Goal: Download file/media

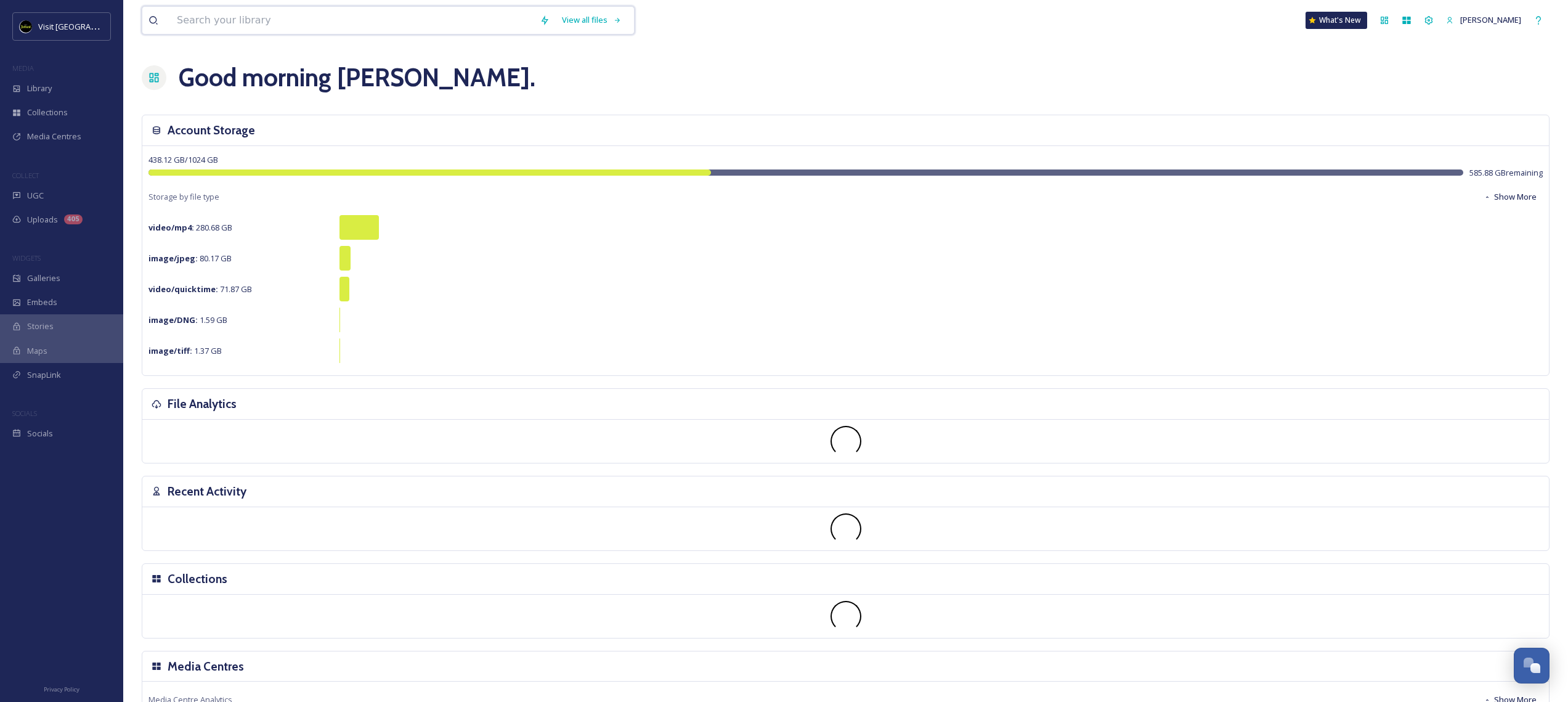
click at [338, 18] on input at bounding box center [352, 21] width 363 height 27
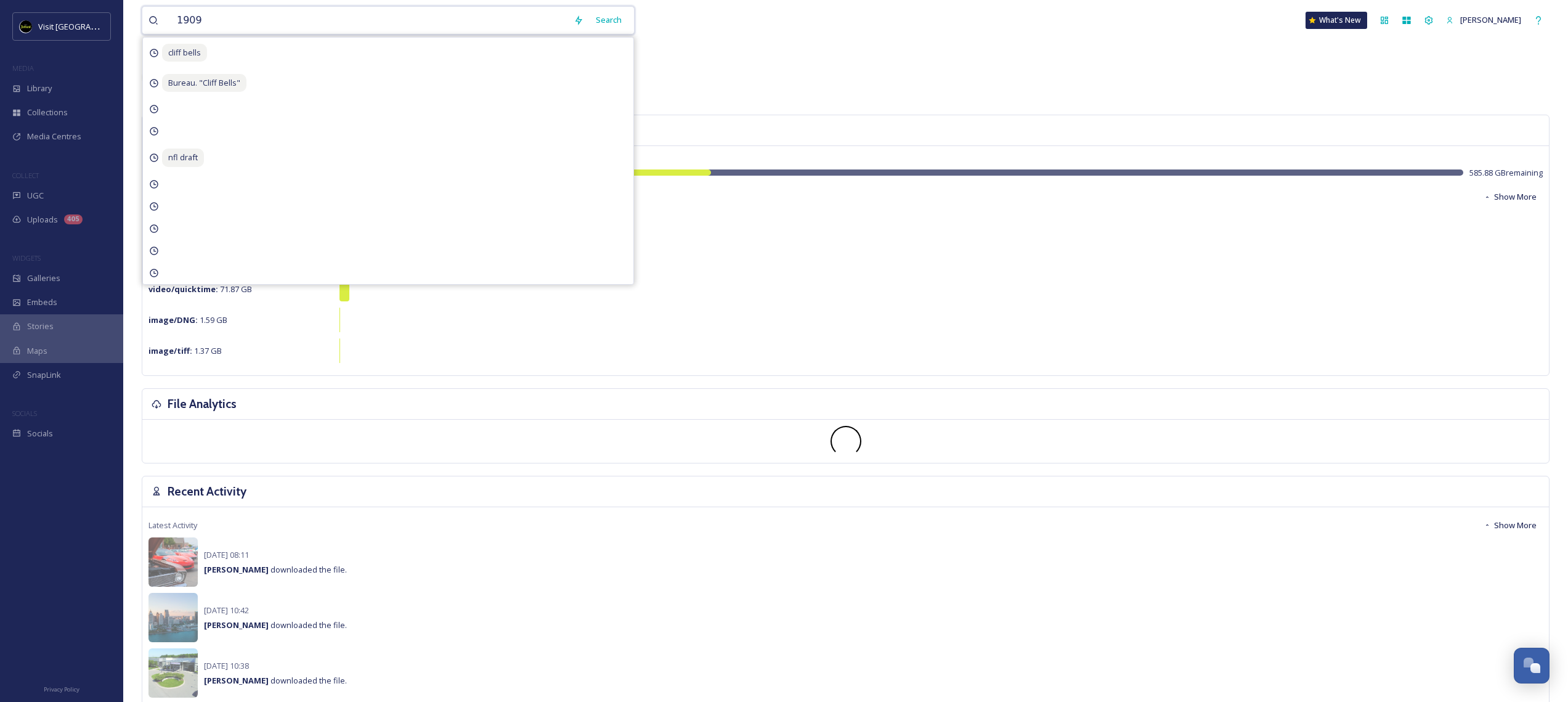
type input "1909 T"
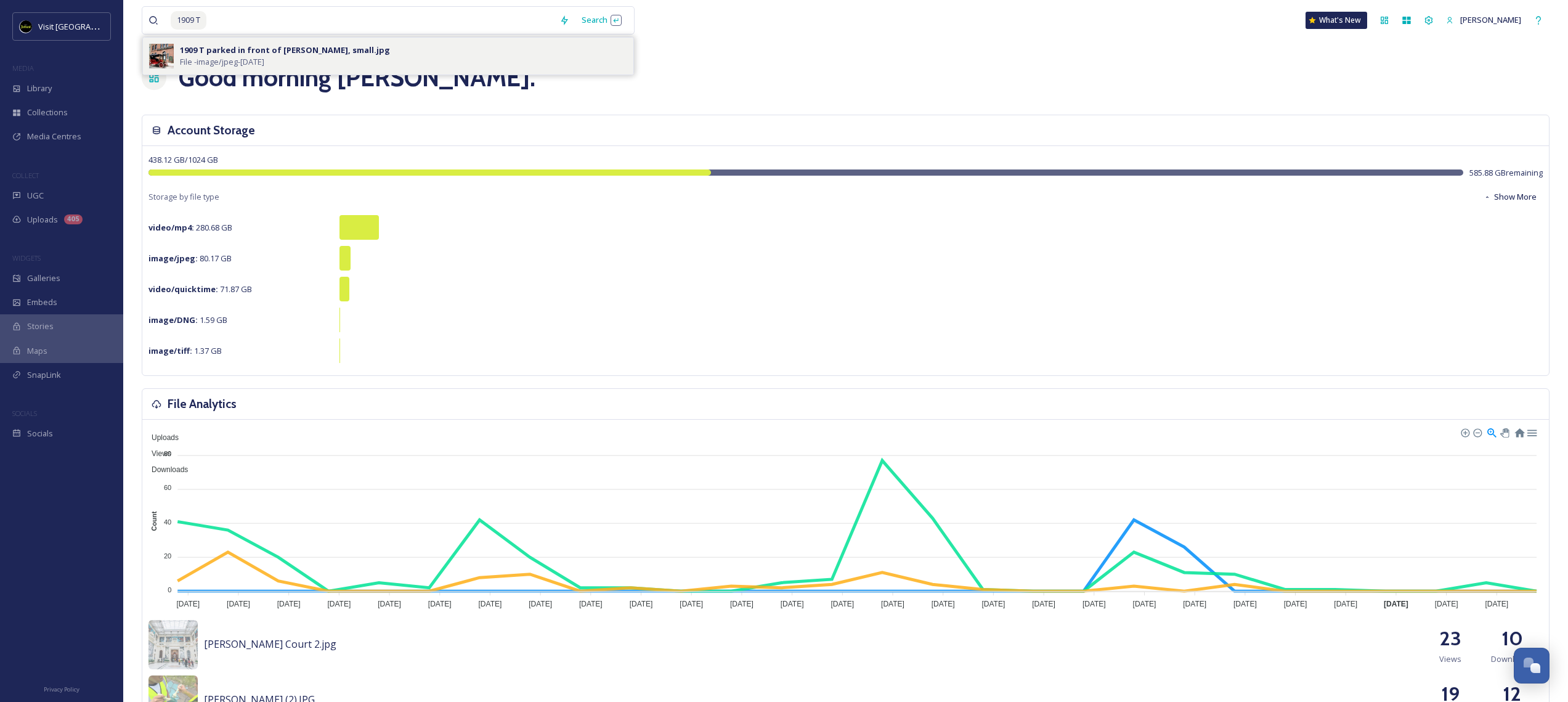
click at [307, 61] on div "1909 T parked in front of [PERSON_NAME], small.jpg File - image/jpeg - [DATE]" at bounding box center [403, 56] width 448 height 23
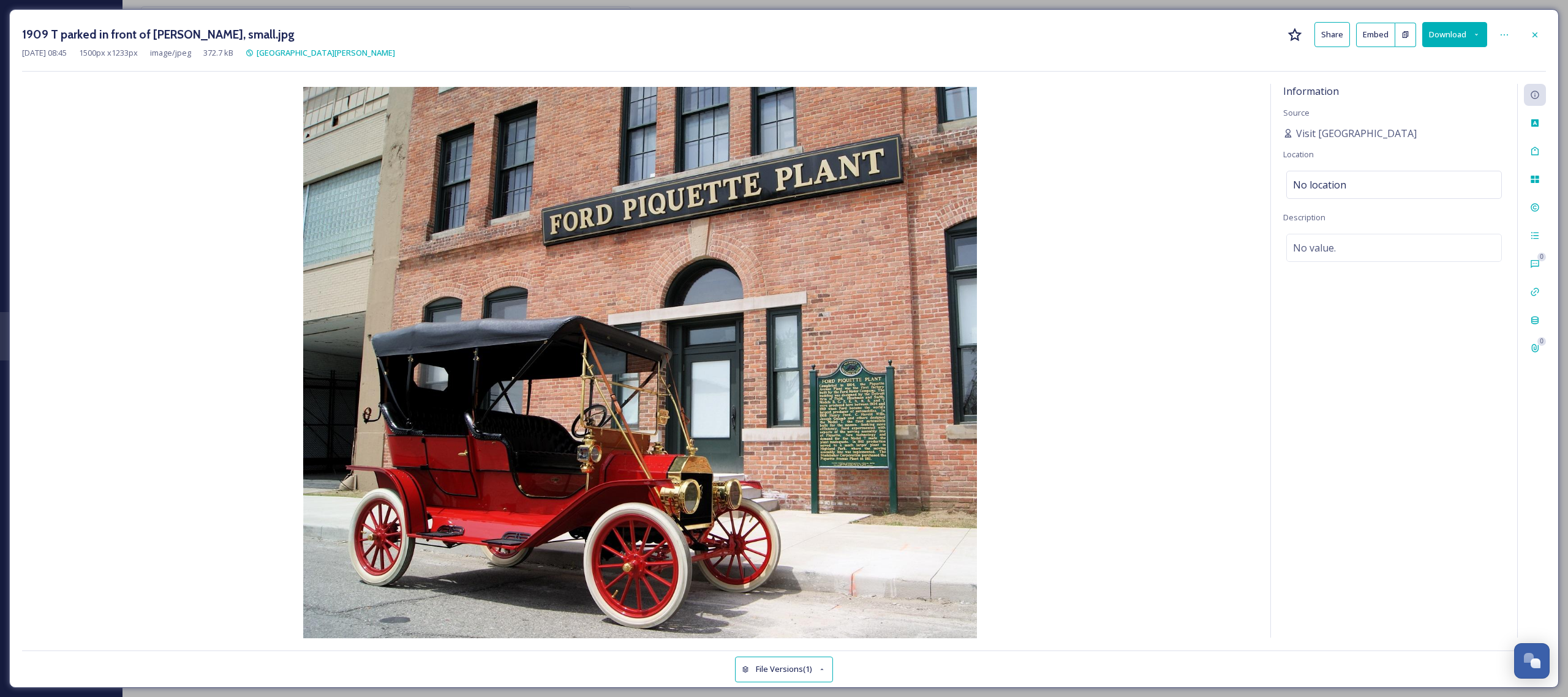
click at [1458, 35] on button "Download" at bounding box center [1455, 35] width 65 height 25
drag, startPoint x: 1403, startPoint y: 81, endPoint x: 1239, endPoint y: 44, distance: 168.1
click at [1239, 43] on div "1909 T parked in front of [PERSON_NAME], small.jpg Share Embed Download Downloa…" at bounding box center [784, 35] width 1523 height 25
click at [1243, 51] on div "[DATE] 08:45 1500 px x 1233 px image/jpeg 372.7 kB Ford [PERSON_NAME][GEOGRAPHI…" at bounding box center [784, 53] width 1523 height 12
click at [1482, 34] on button "Download" at bounding box center [1455, 35] width 65 height 25
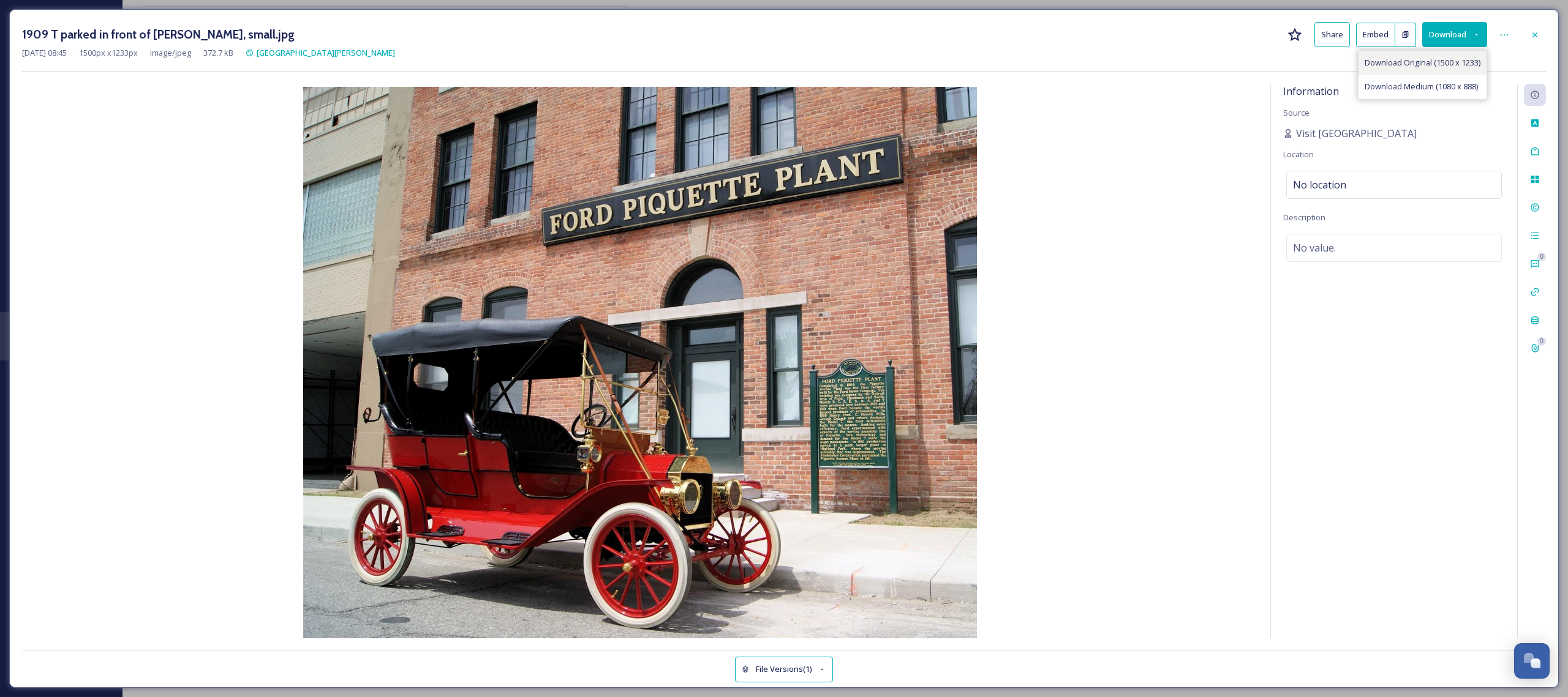
click at [1412, 66] on span "Download Original (1500 x 1233)" at bounding box center [1422, 63] width 115 height 12
click at [1532, 34] on icon at bounding box center [1535, 35] width 10 height 10
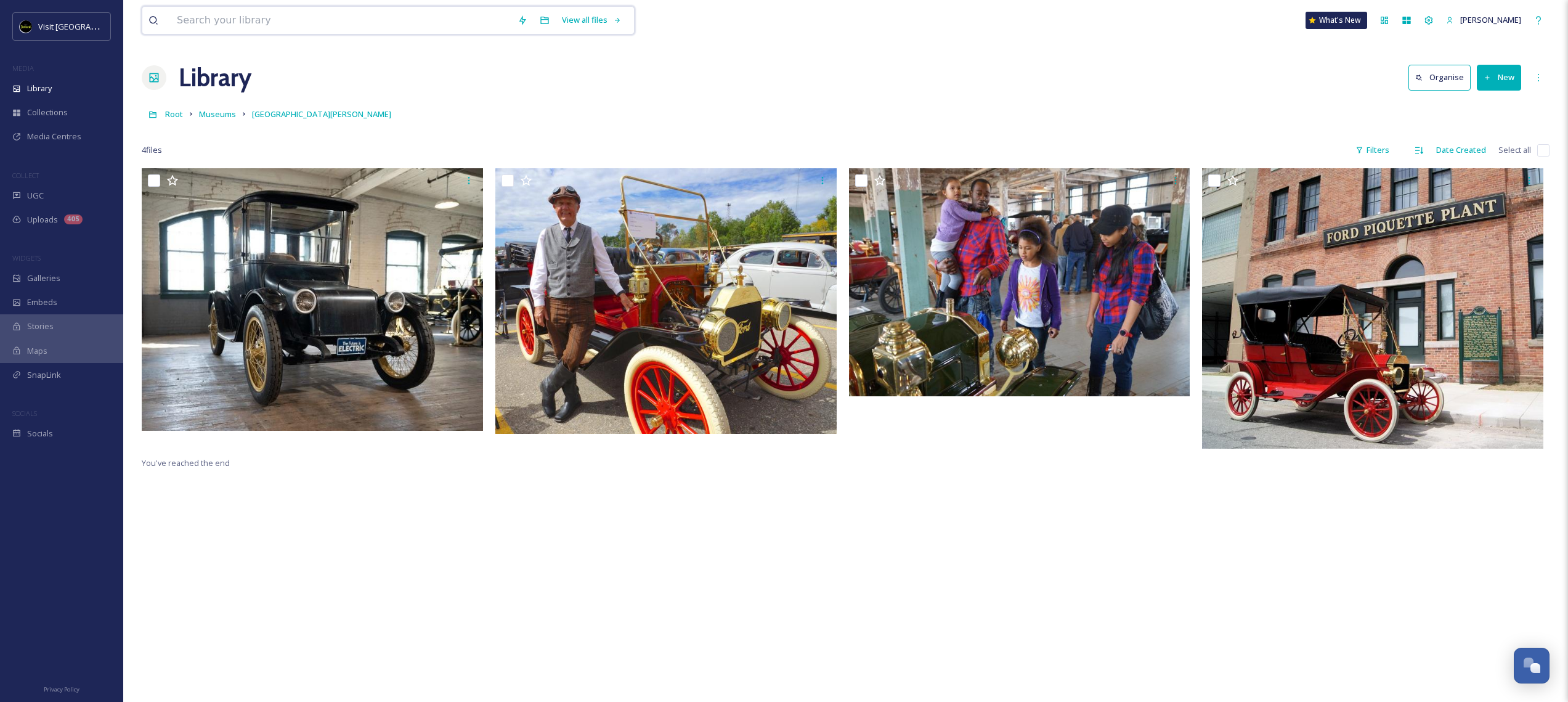
click at [348, 28] on input at bounding box center [341, 21] width 341 height 27
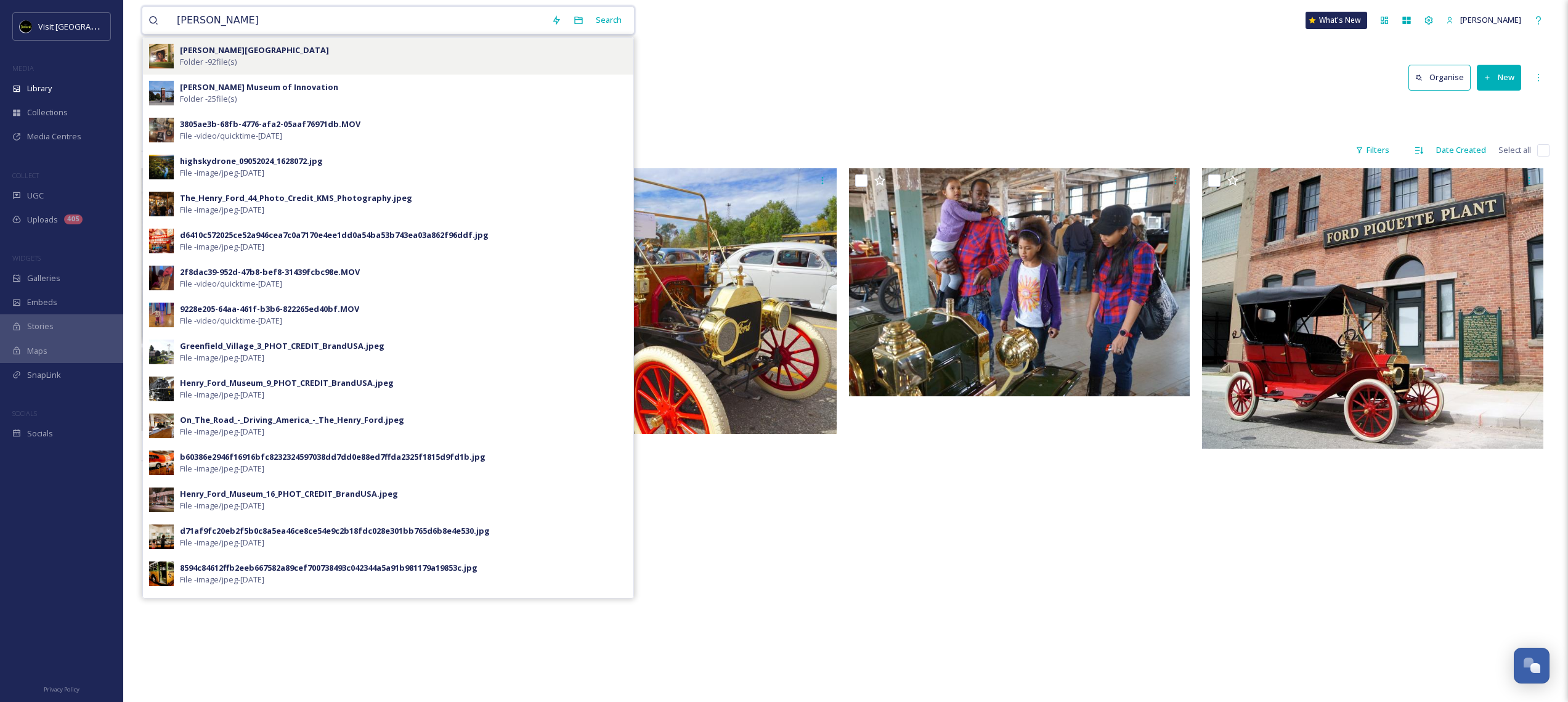
type input "[PERSON_NAME]"
click at [230, 48] on strong "[PERSON_NAME][GEOGRAPHIC_DATA]" at bounding box center [254, 49] width 149 height 11
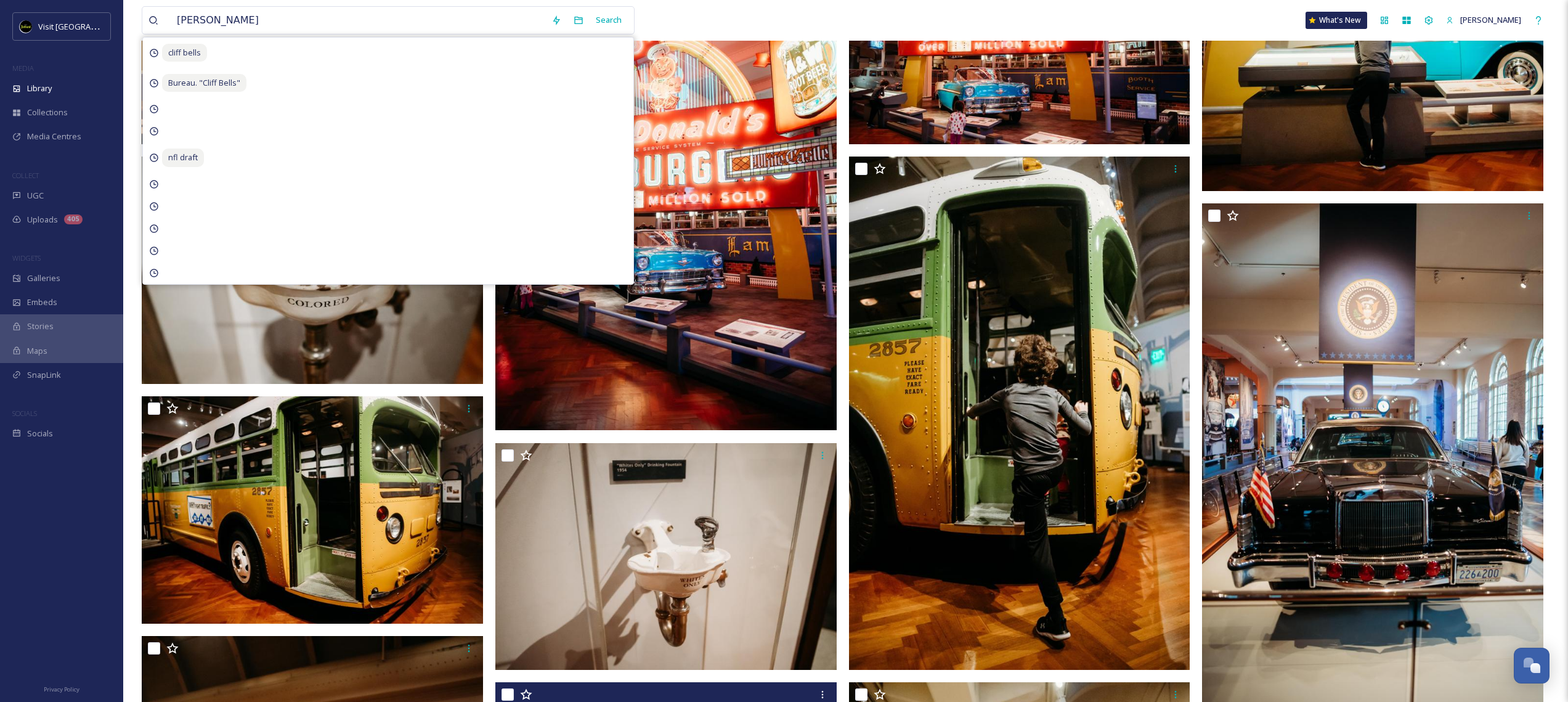
scroll to position [534, 0]
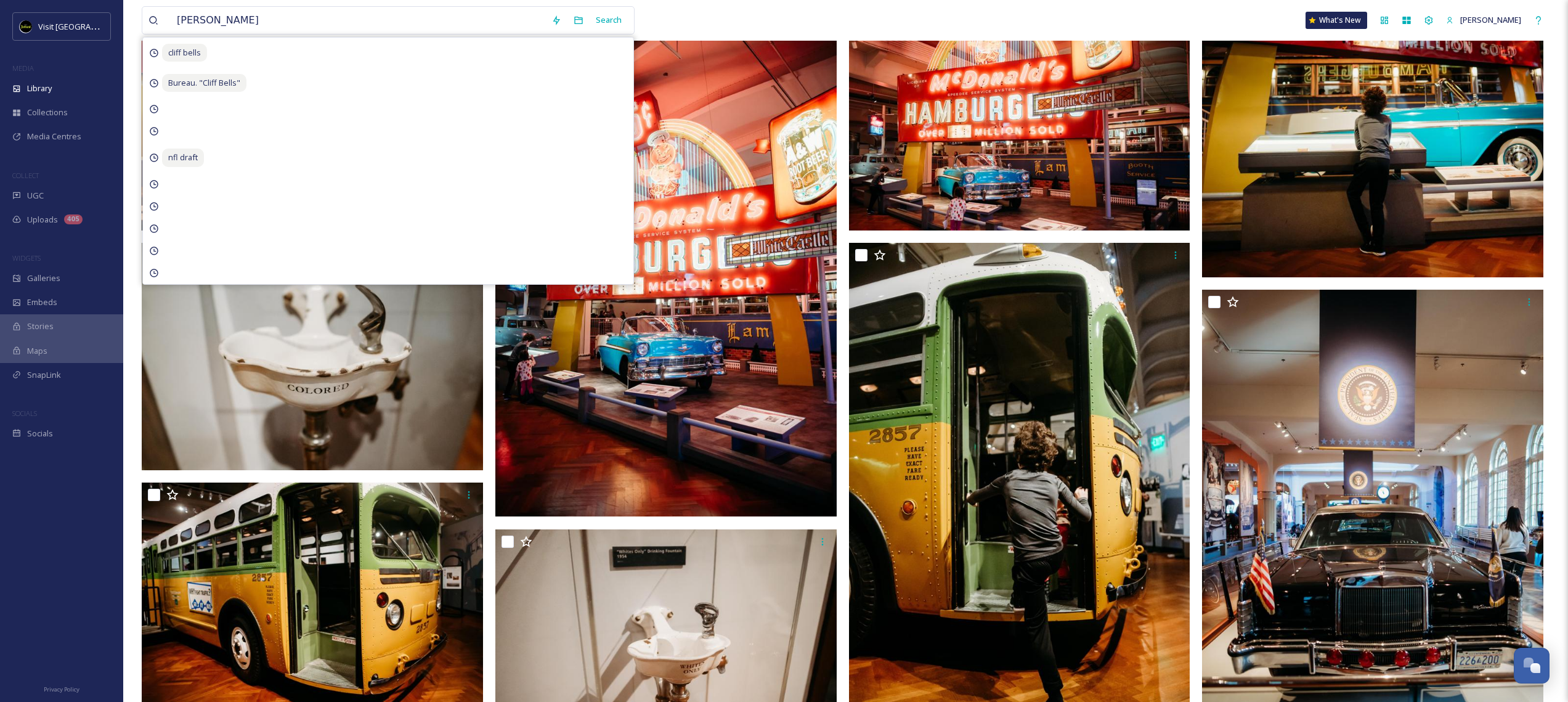
click at [713, 31] on div "[PERSON_NAME] Search cliff bells Bureau. "Cliff Bells" nfl draft" at bounding box center [496, 20] width 709 height 28
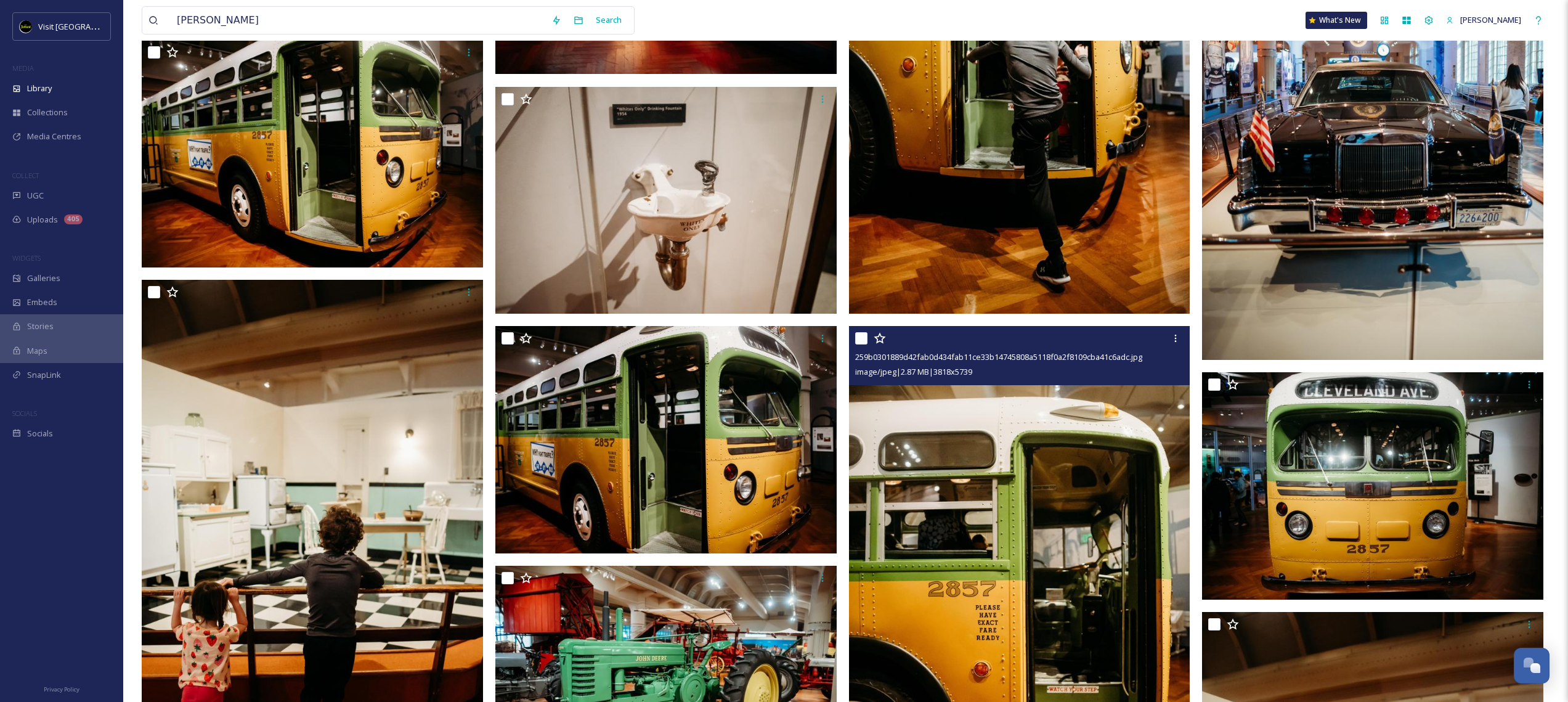
scroll to position [877, 0]
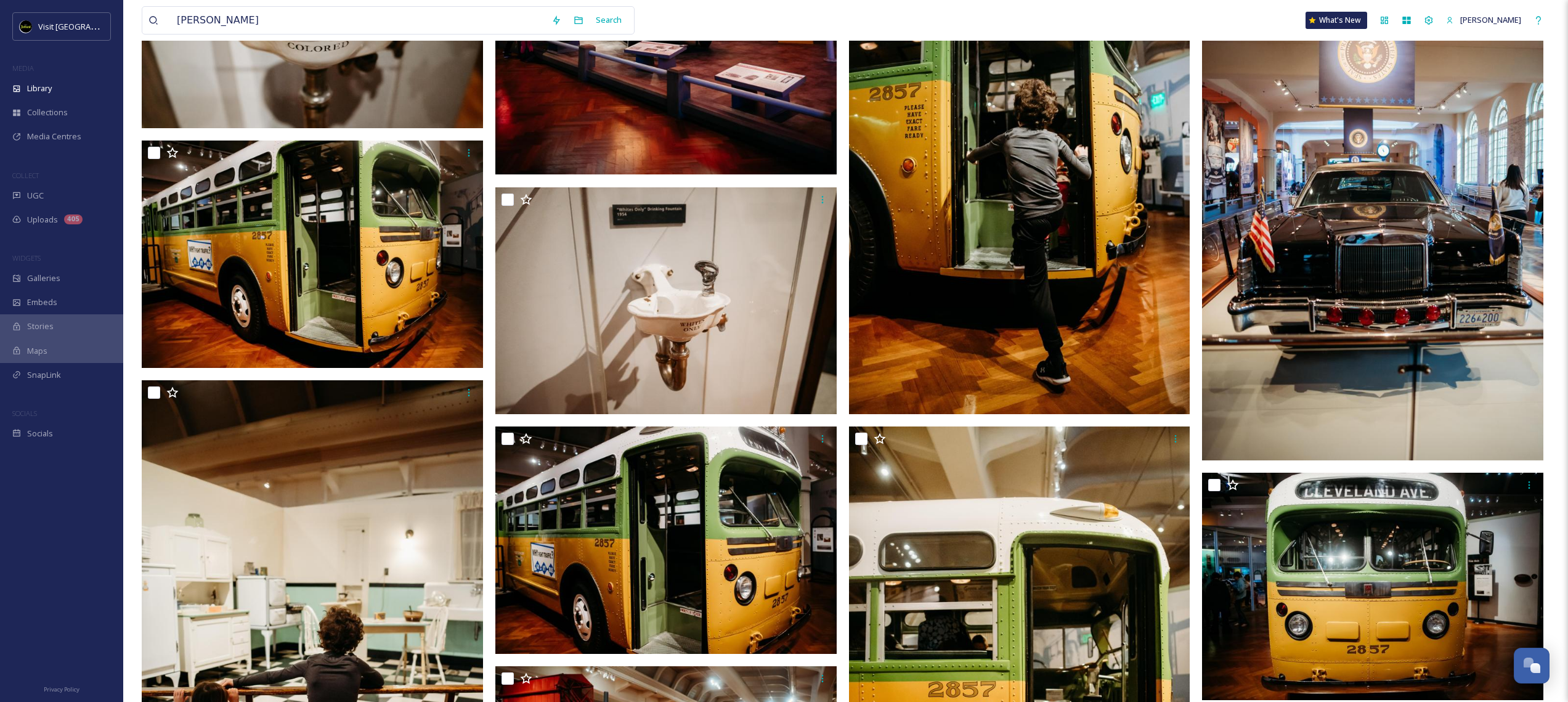
click at [1021, 228] on img at bounding box center [1020, 157] width 342 height 514
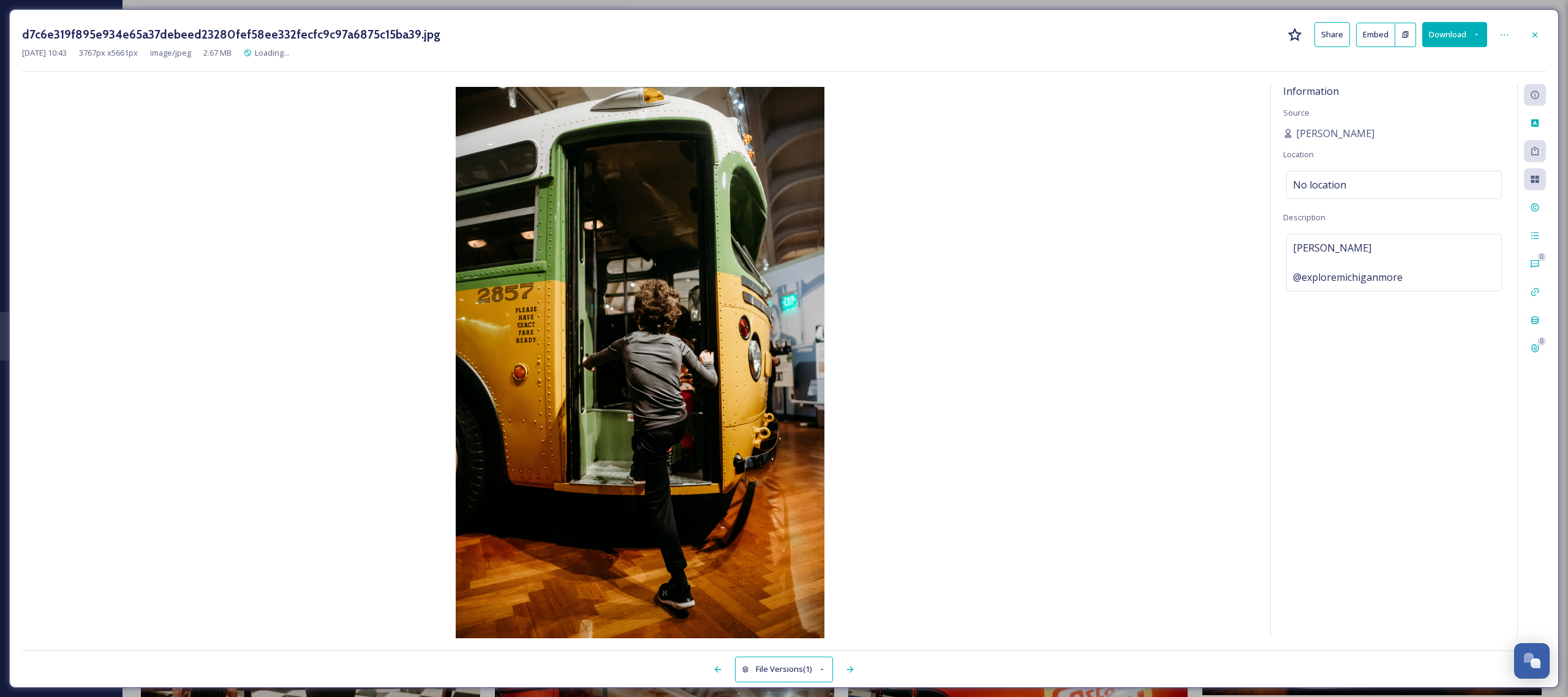
click at [1451, 38] on button "Download" at bounding box center [1455, 35] width 65 height 25
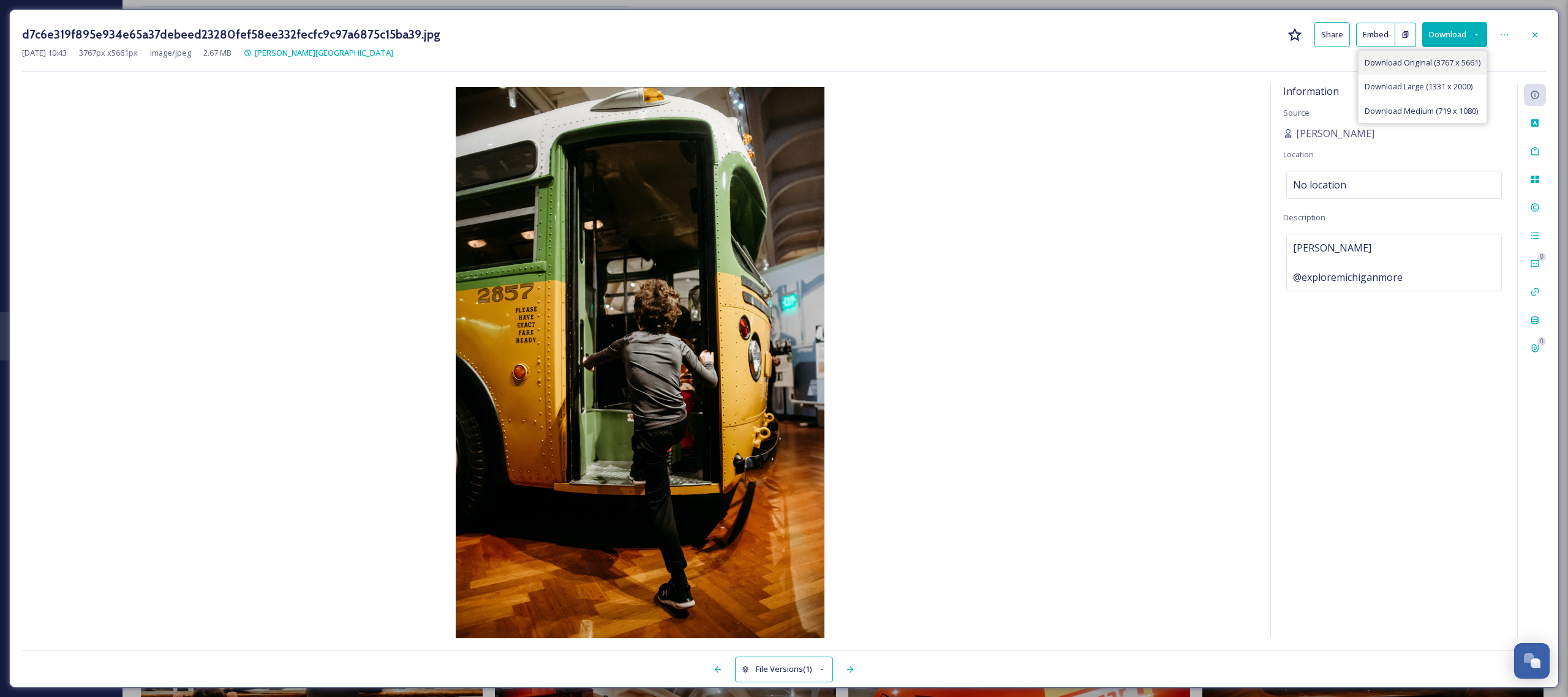
click at [1437, 65] on span "Download Original (3767 x 5661)" at bounding box center [1422, 63] width 115 height 12
click at [1535, 38] on icon at bounding box center [1535, 35] width 10 height 10
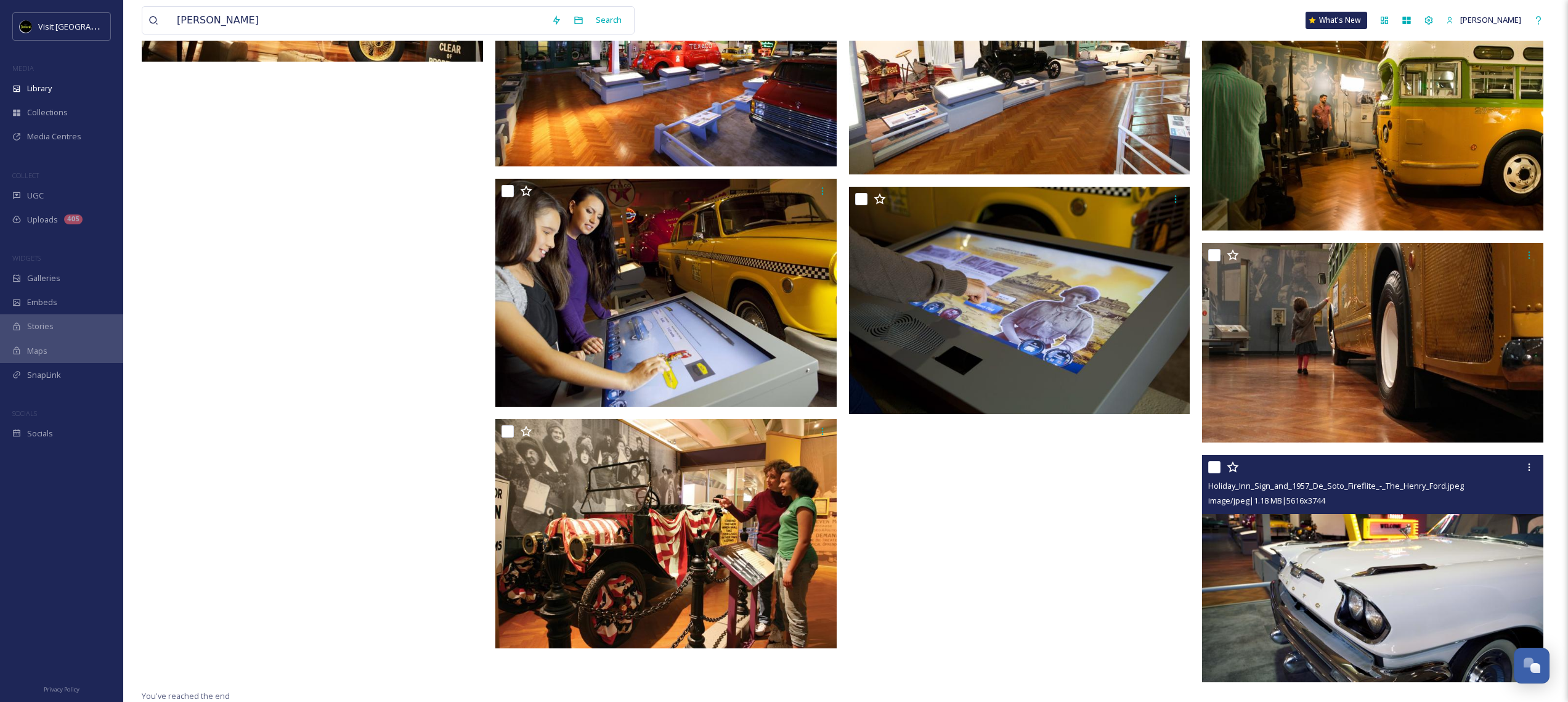
scroll to position [5640, 0]
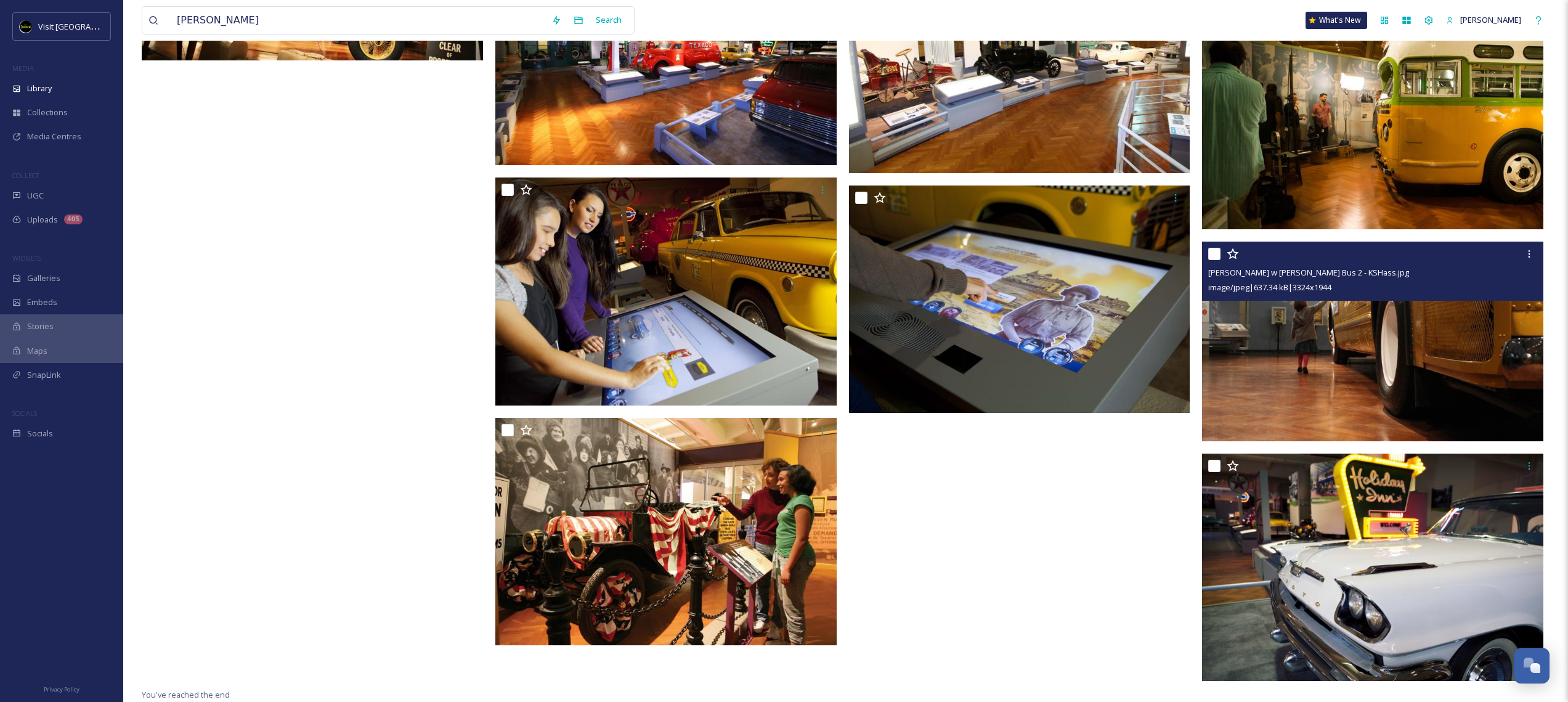
click at [1375, 345] on img at bounding box center [1373, 342] width 342 height 200
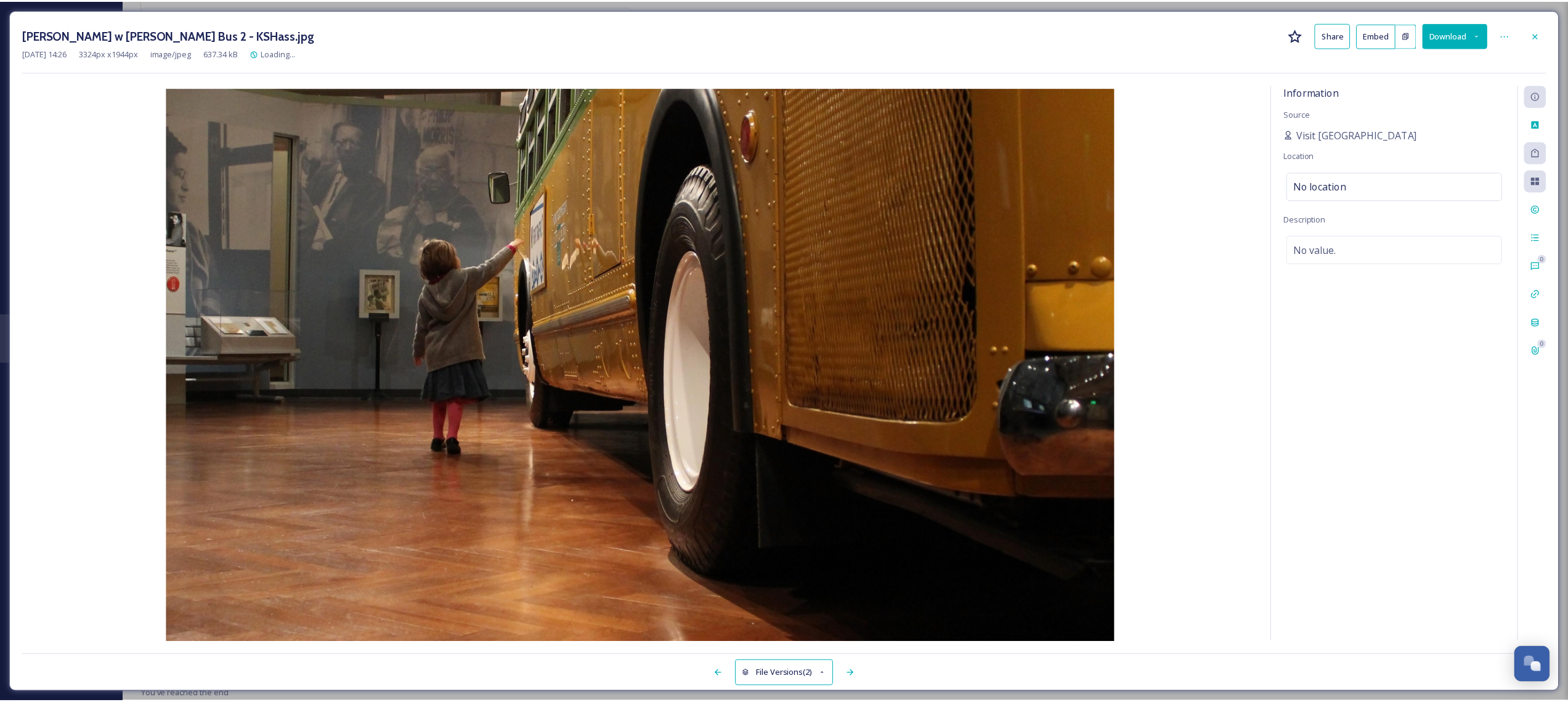
scroll to position [5631, 0]
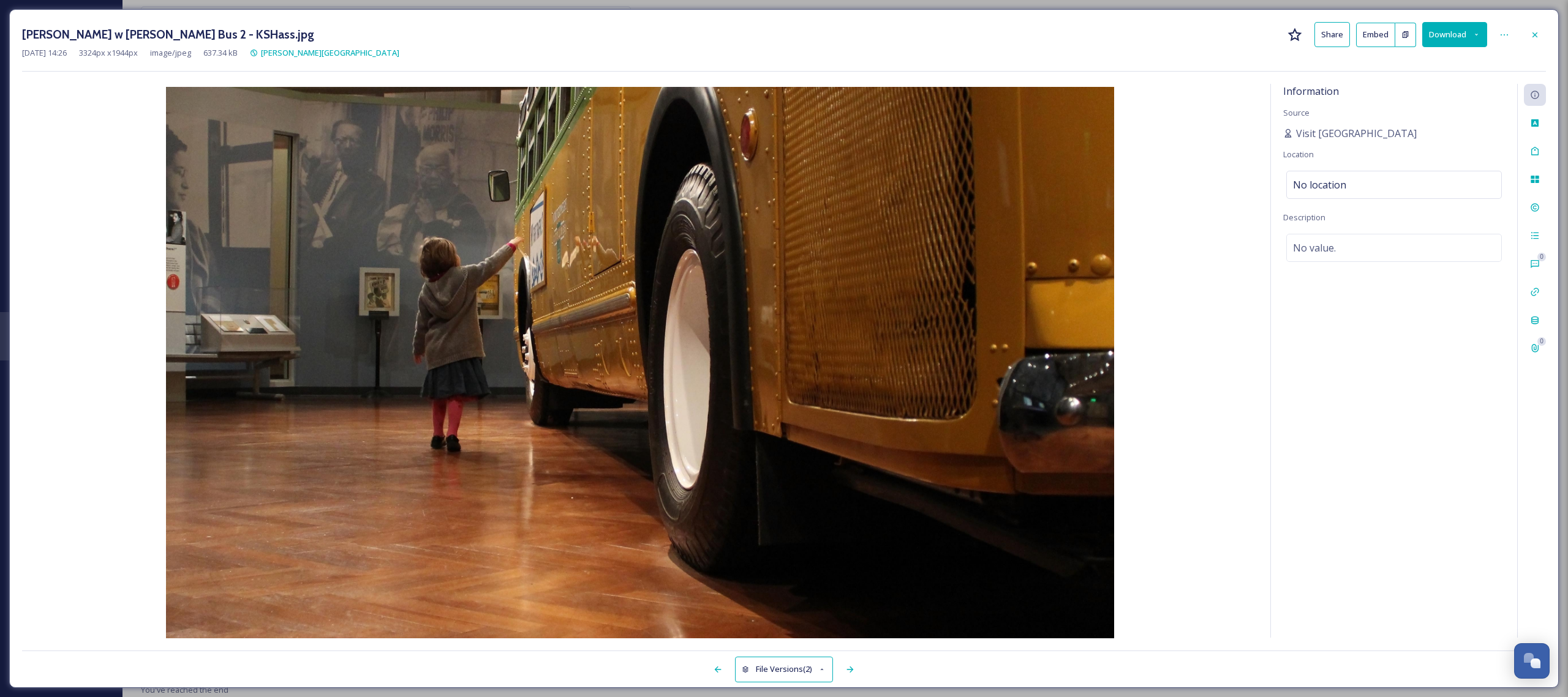
click at [1456, 40] on button "Download" at bounding box center [1455, 35] width 65 height 25
click at [1412, 59] on span "Download Original (3324 x 1944)" at bounding box center [1422, 63] width 115 height 12
click at [82, 220] on img at bounding box center [640, 364] width 1236 height 554
click at [80, 4] on div "[PERSON_NAME] w [PERSON_NAME] Bus 2 - KSHass.jpg Share Embed Download [DATE] 14…" at bounding box center [784, 348] width 1568 height 697
click at [1542, 31] on div at bounding box center [1534, 35] width 22 height 22
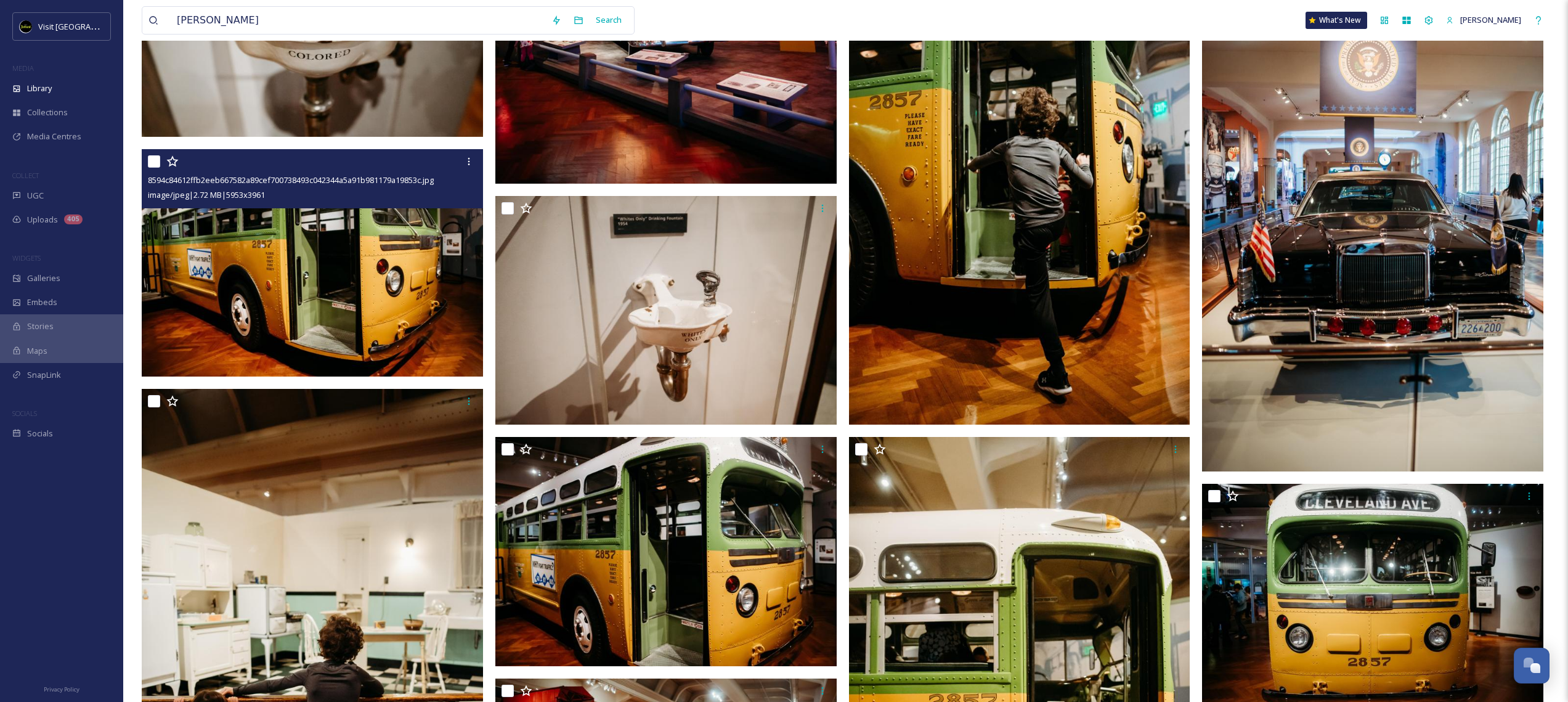
scroll to position [851, 0]
